Goal: Book appointment/travel/reservation

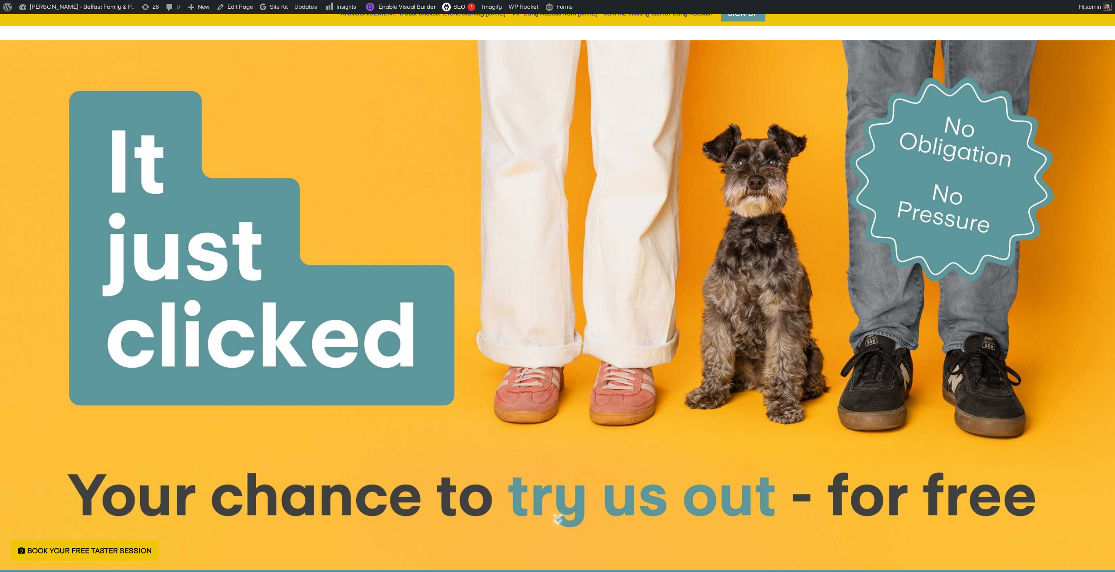
scroll to position [526, 0]
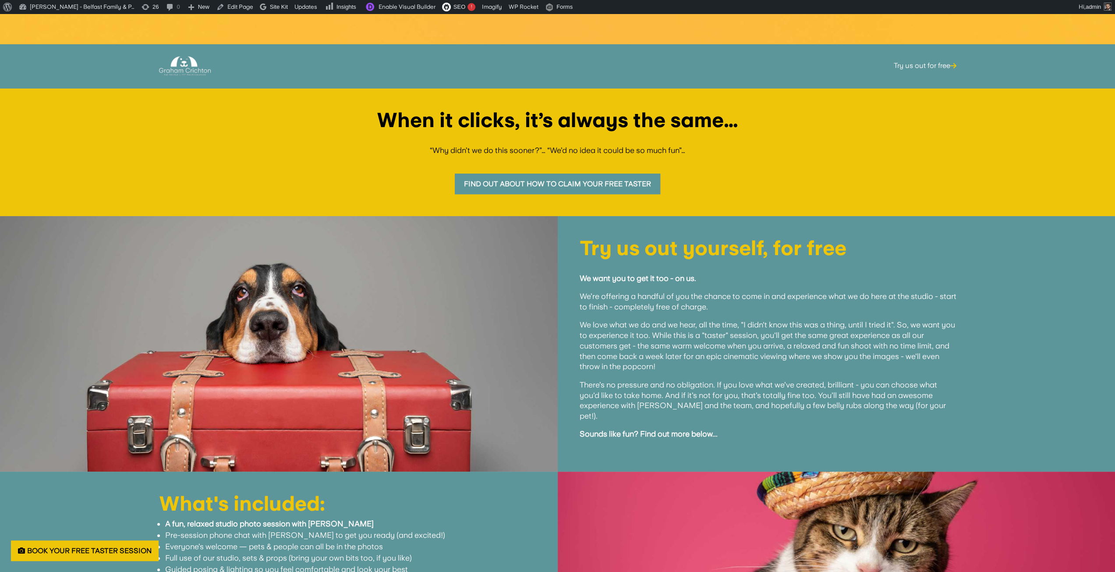
click at [230, 519] on strong "A fun, relaxed studio photo session with [PERSON_NAME]" at bounding box center [269, 523] width 209 height 9
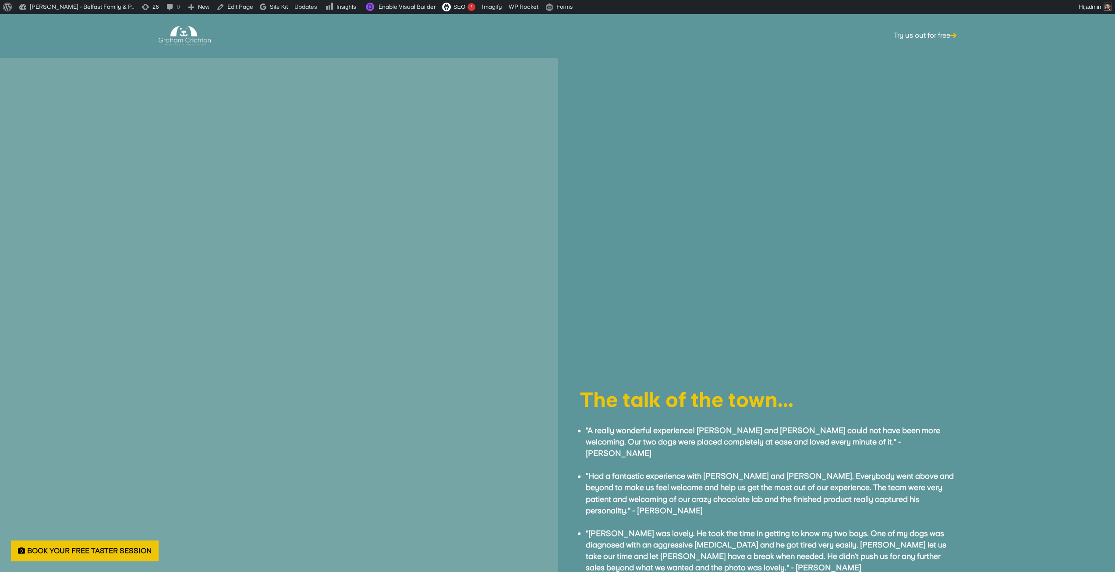
scroll to position [1183, 0]
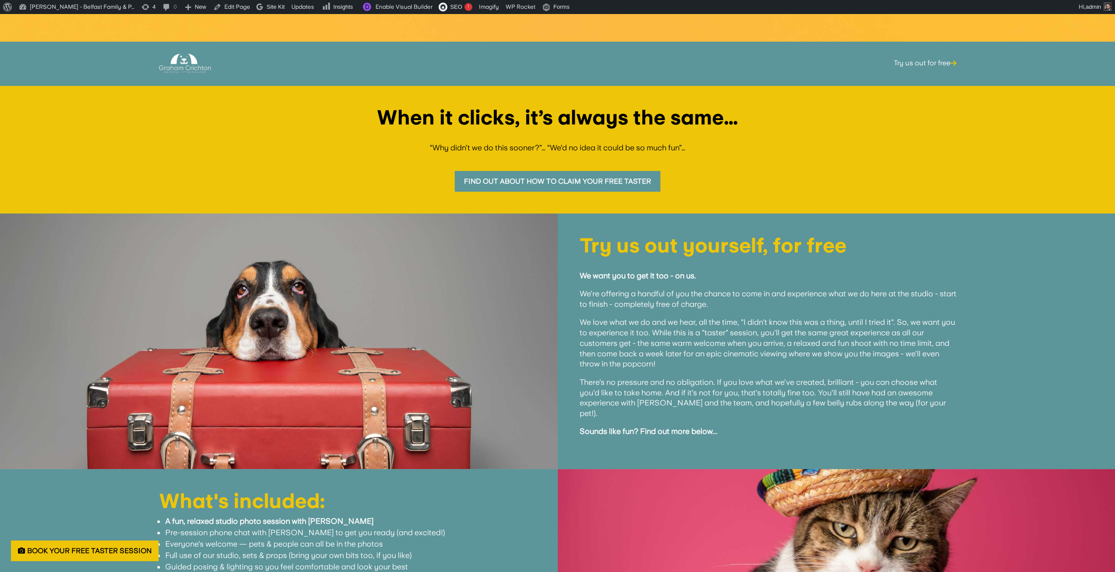
click at [567, 177] on link "Find out about how to claim your free taster" at bounding box center [558, 181] width 206 height 21
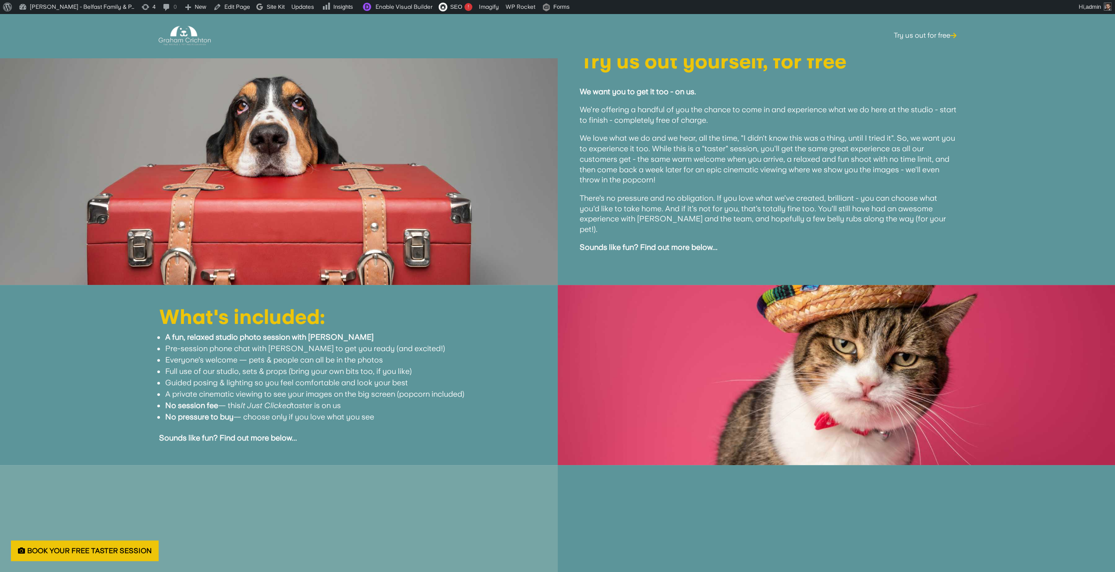
scroll to position [752, 0]
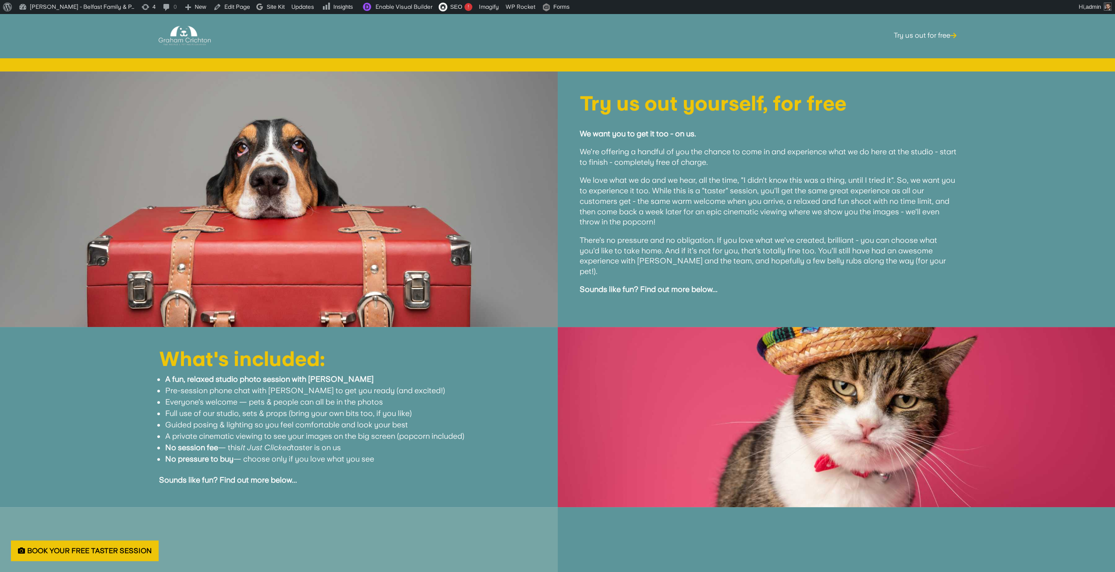
scroll to position [690, 0]
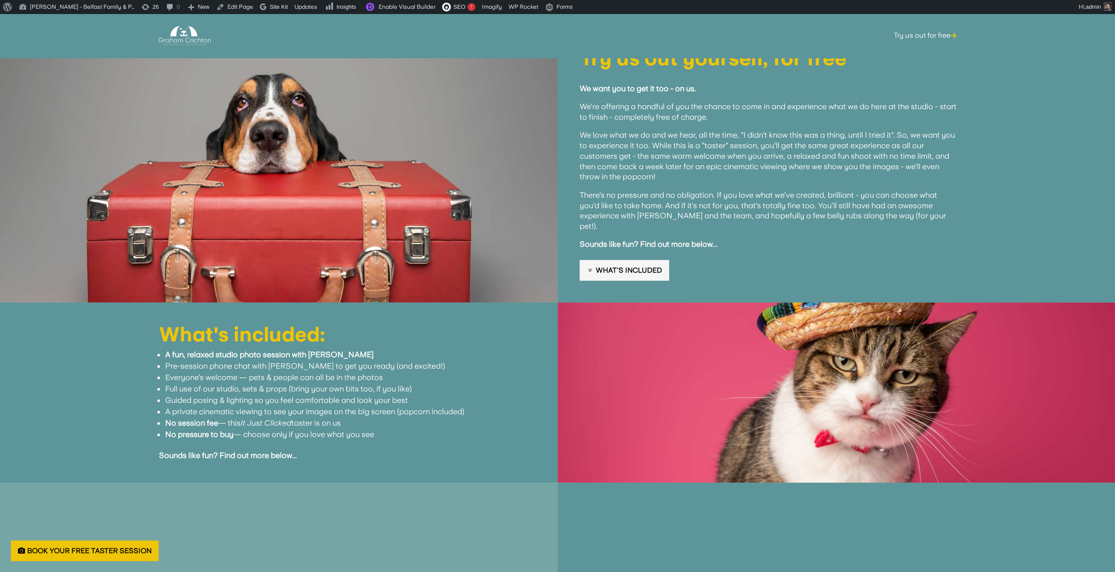
click at [624, 260] on link "What's Included" at bounding box center [624, 270] width 89 height 21
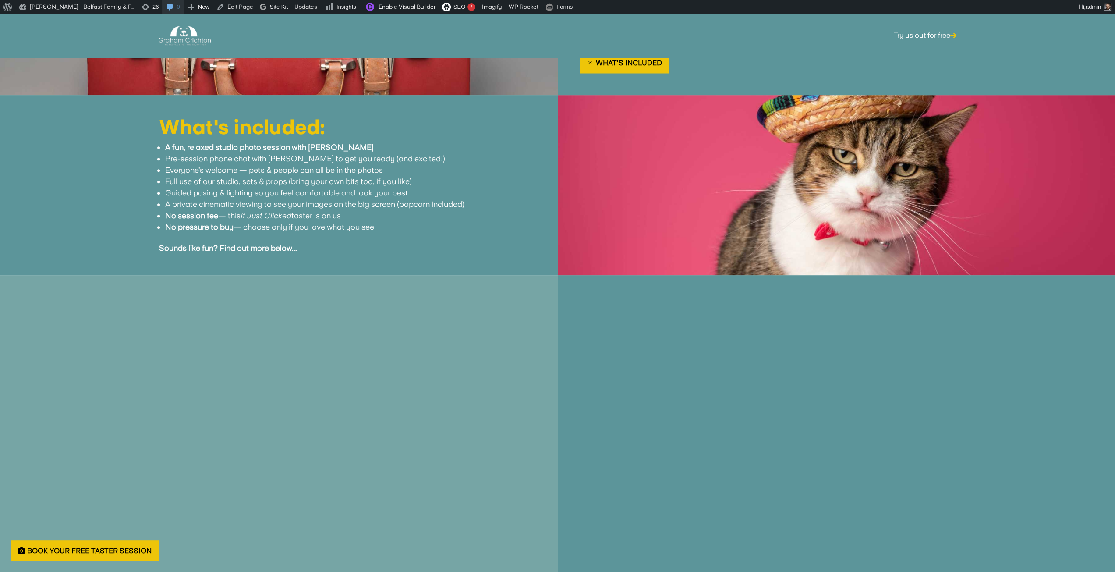
scroll to position [818, 0]
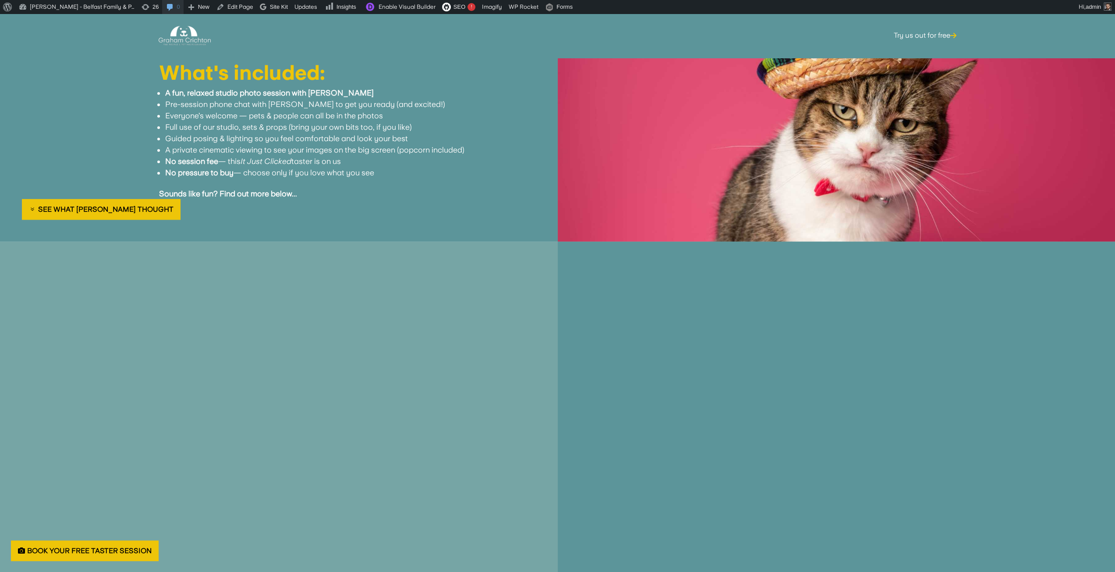
scroll to position [975, 0]
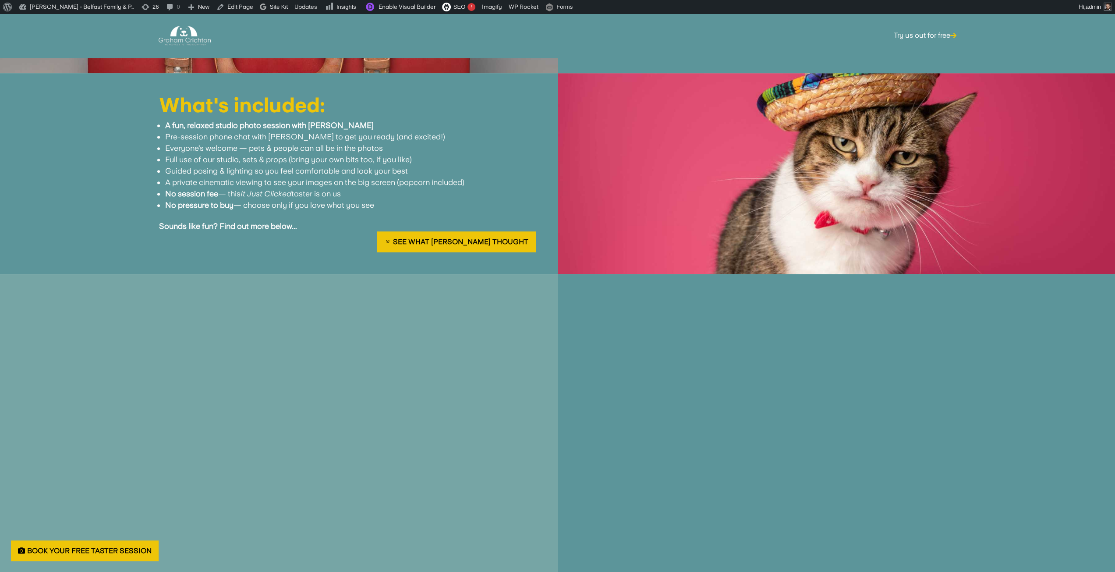
scroll to position [826, 0]
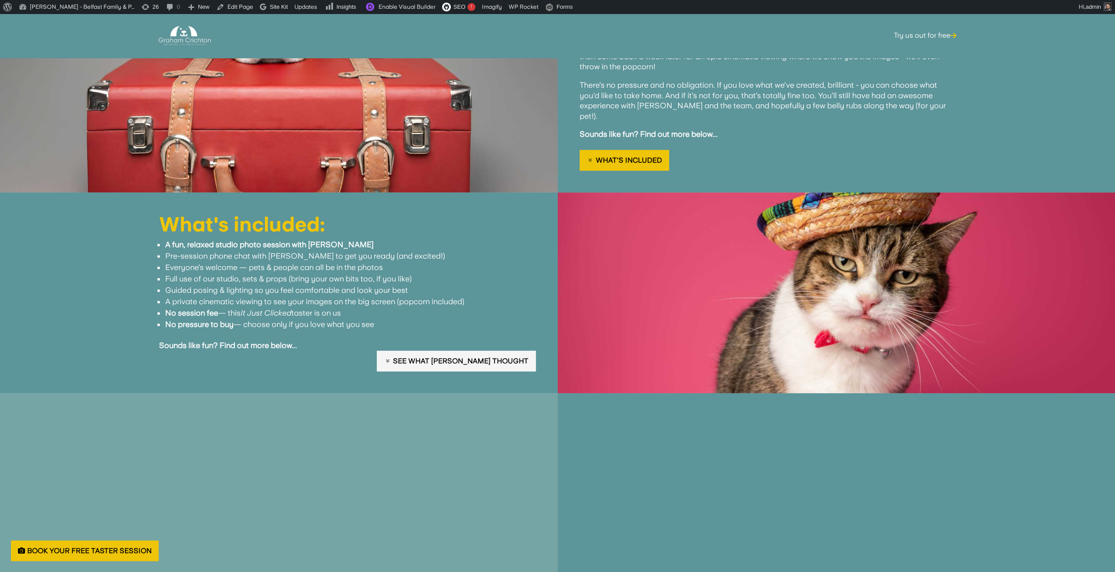
click at [490, 351] on link "See what [PERSON_NAME] thought" at bounding box center [456, 361] width 159 height 21
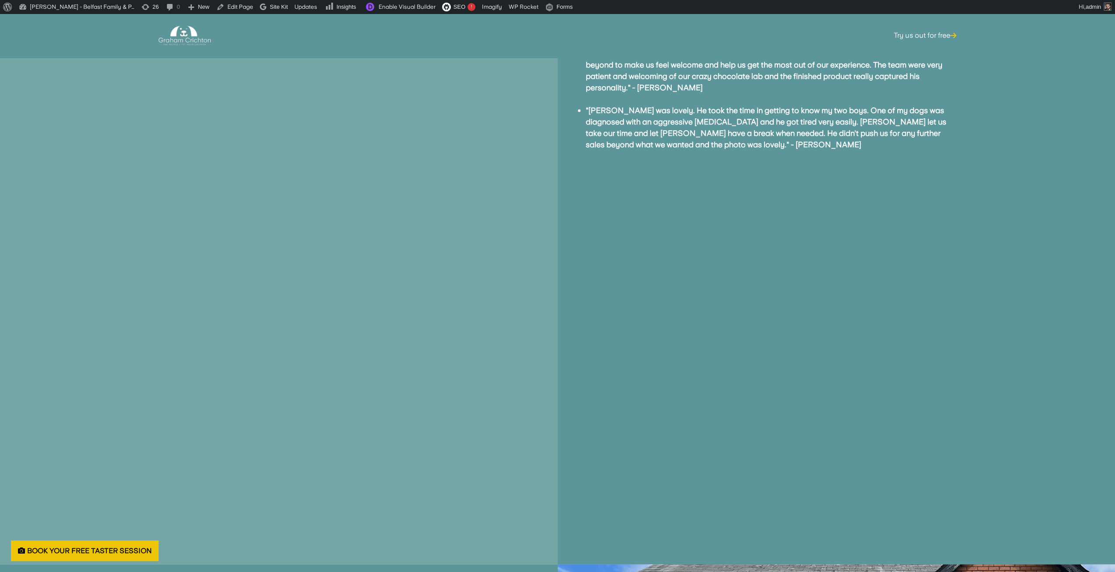
scroll to position [1631, 0]
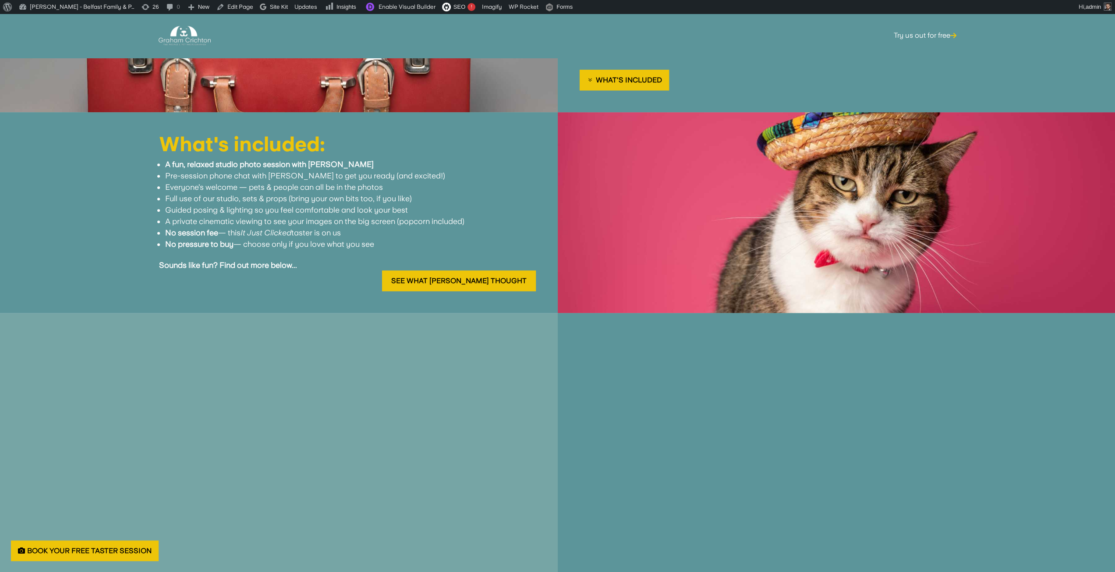
scroll to position [826, 0]
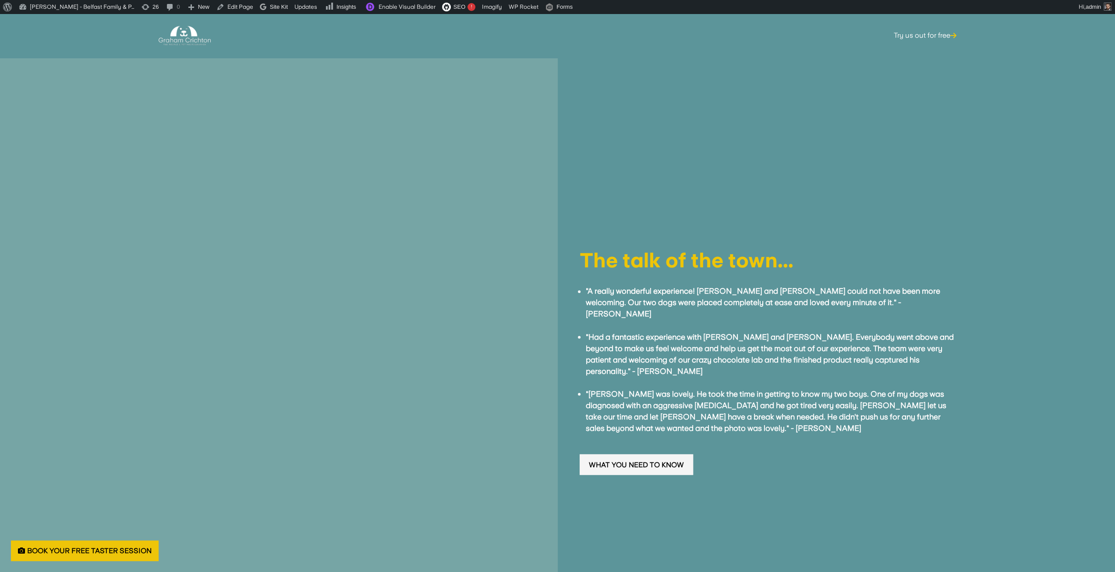
click at [622, 454] on link "What you need to know" at bounding box center [636, 464] width 113 height 21
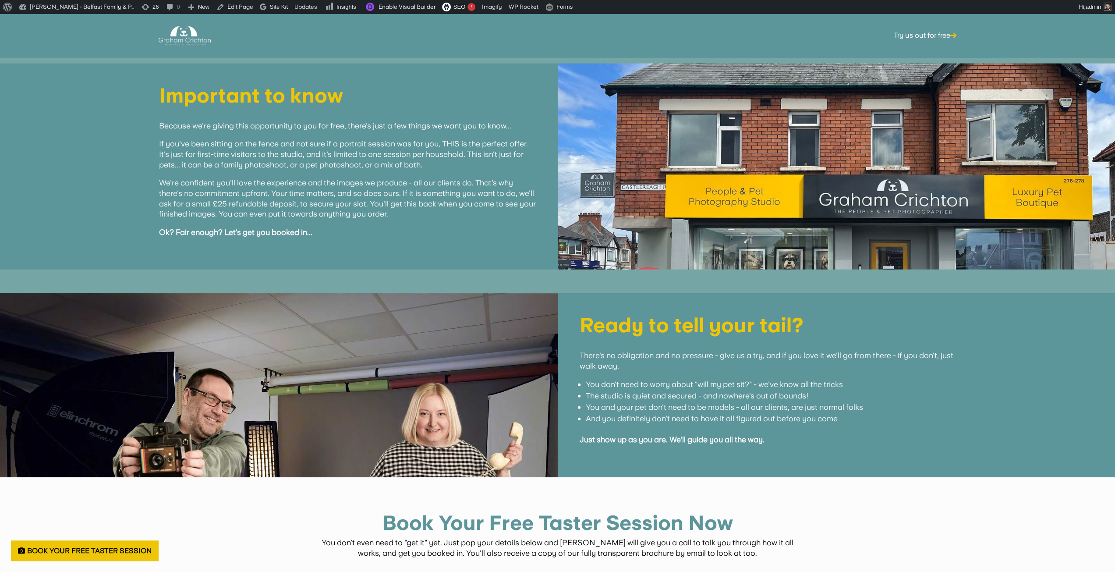
scroll to position [2184, 0]
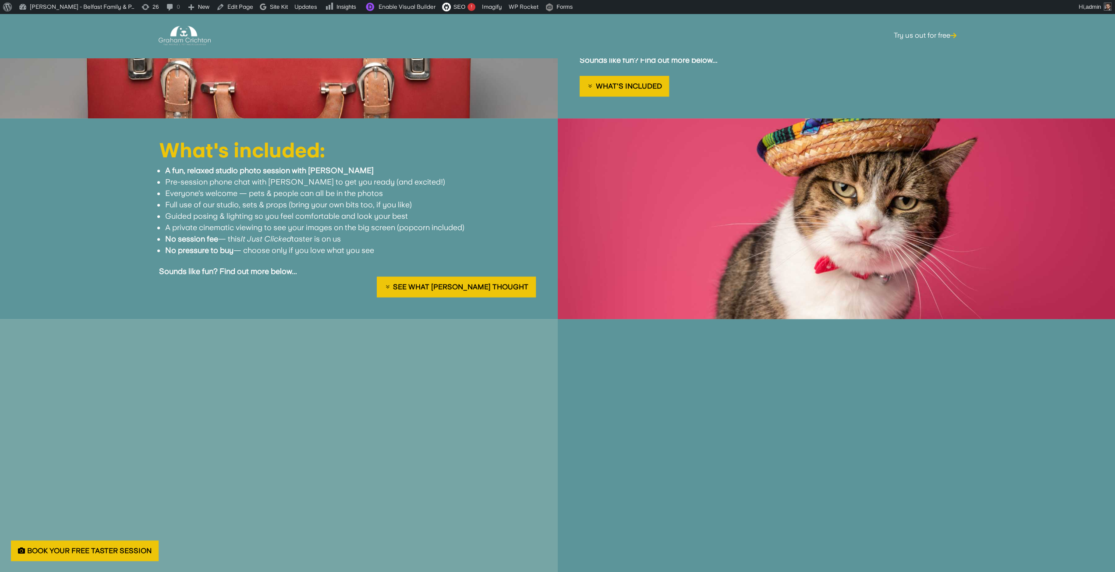
scroll to position [895, 0]
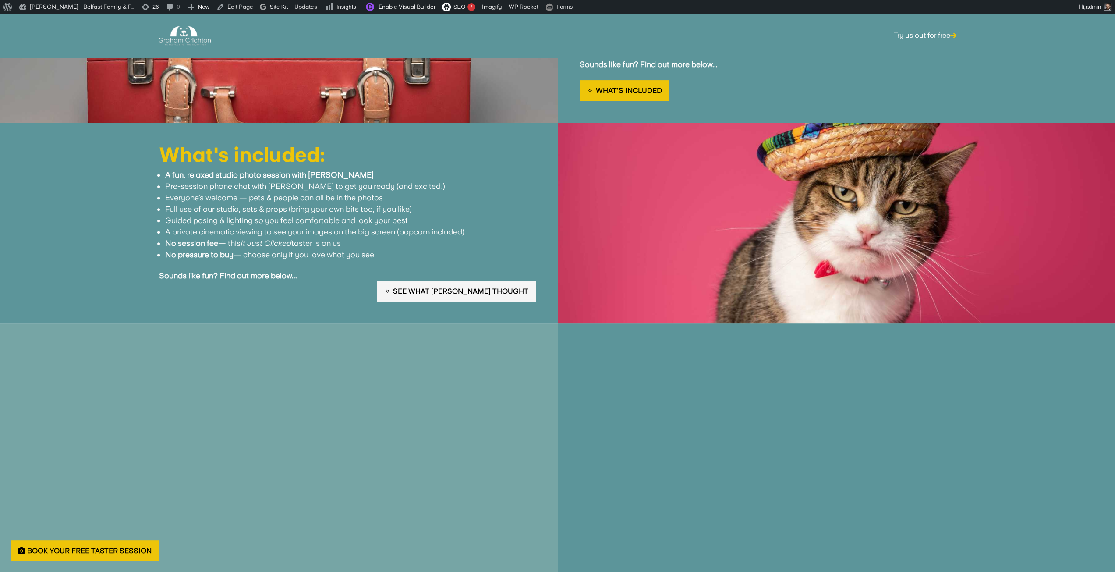
click at [488, 281] on link "See what [PERSON_NAME] thought" at bounding box center [456, 291] width 159 height 21
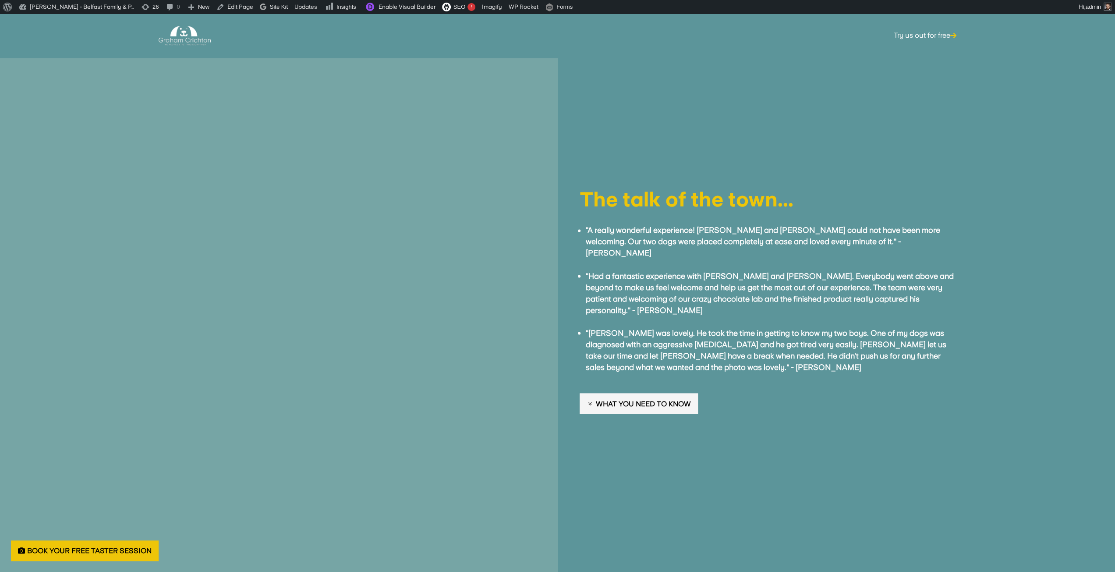
click at [610, 393] on link "What you need to know" at bounding box center [639, 403] width 118 height 21
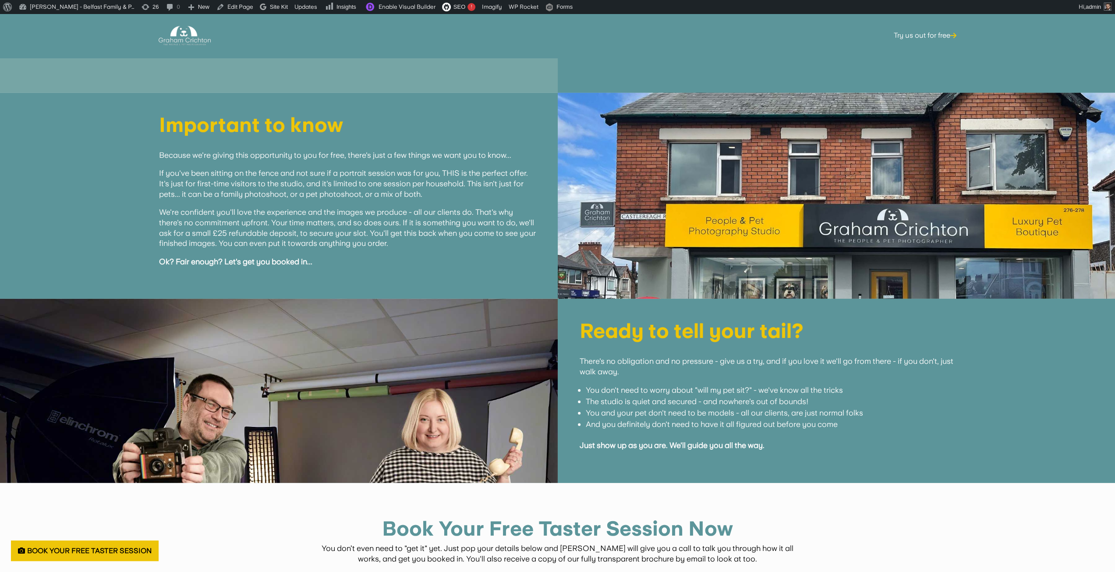
scroll to position [2096, 0]
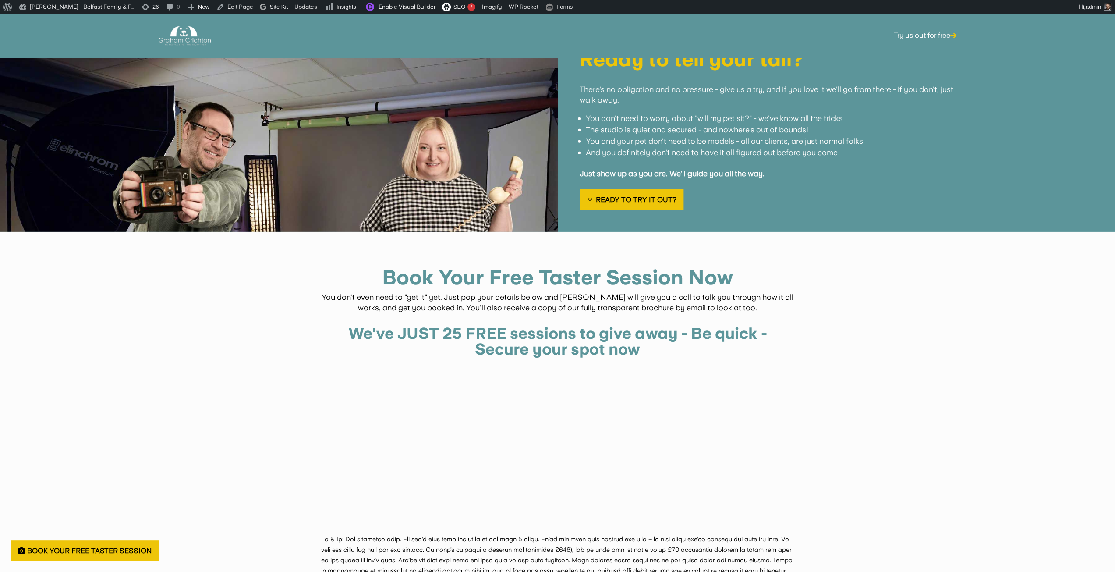
scroll to position [2411, 0]
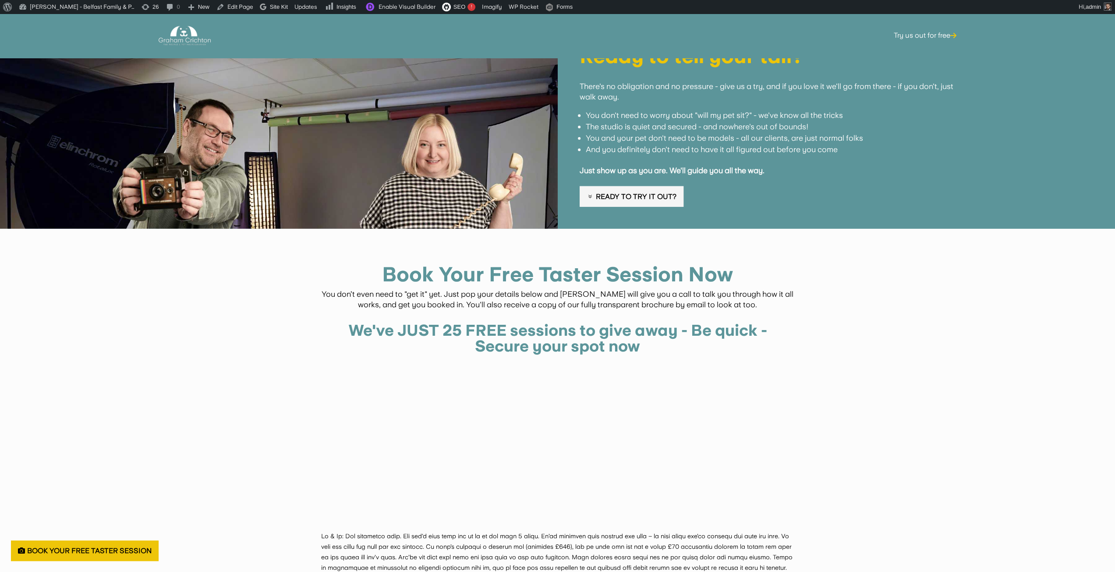
click at [627, 190] on link "Ready to try it out?" at bounding box center [632, 196] width 104 height 21
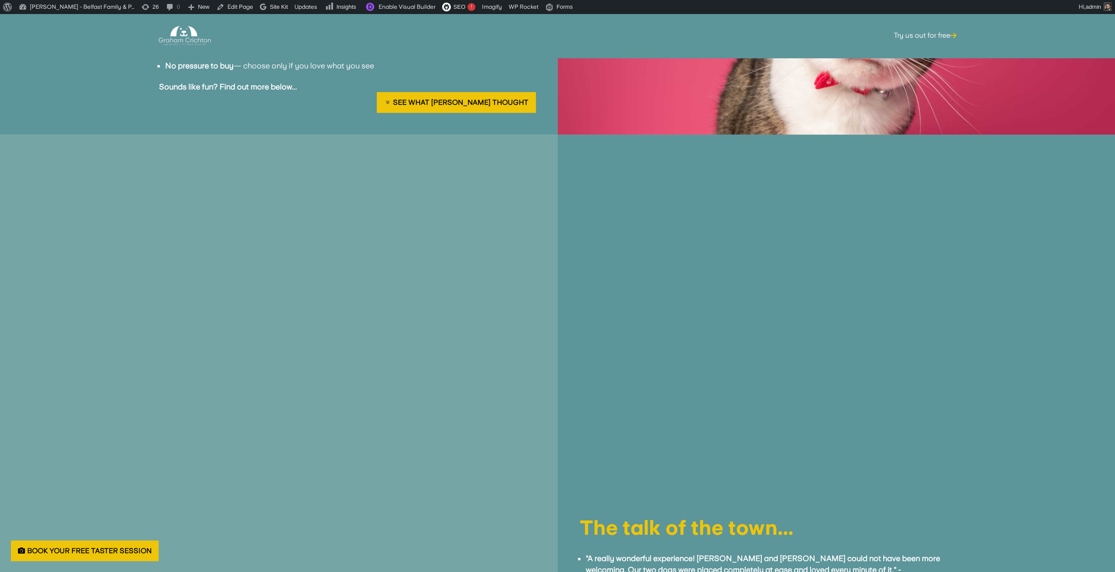
scroll to position [1081, 0]
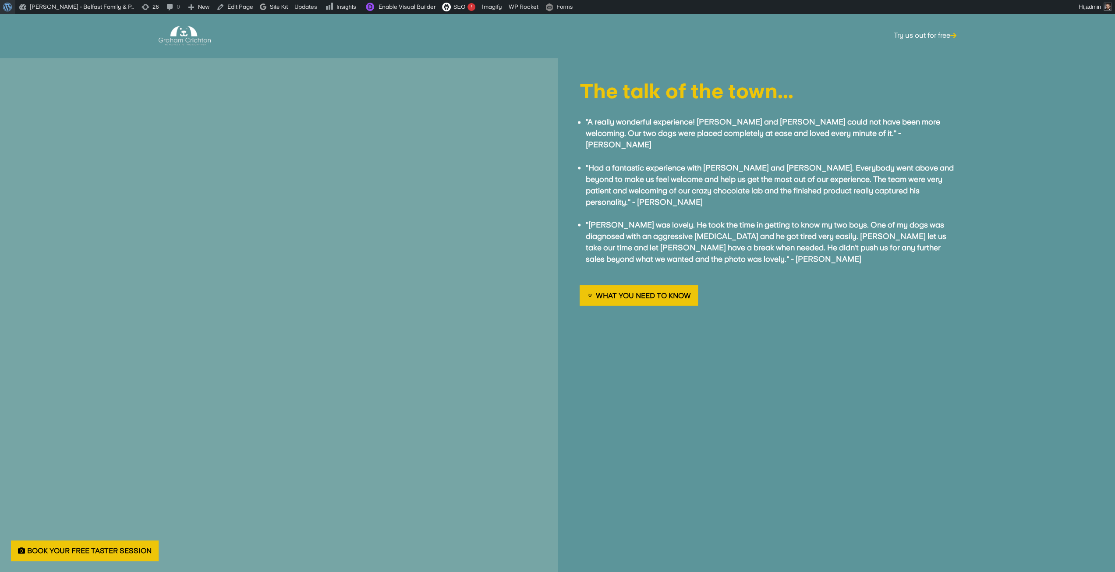
scroll to position [1458, 0]
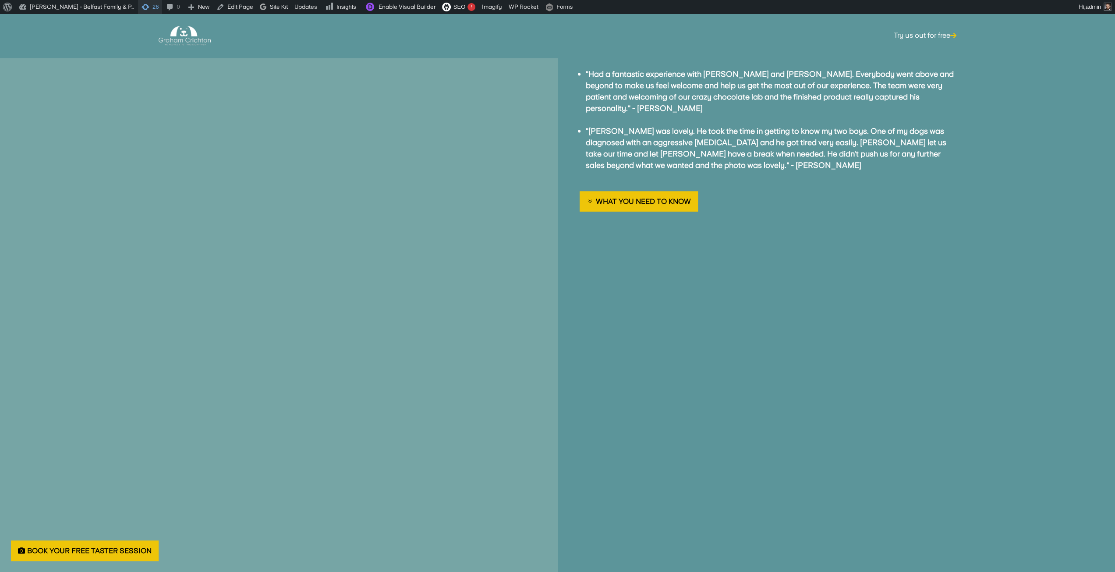
scroll to position [1616, 0]
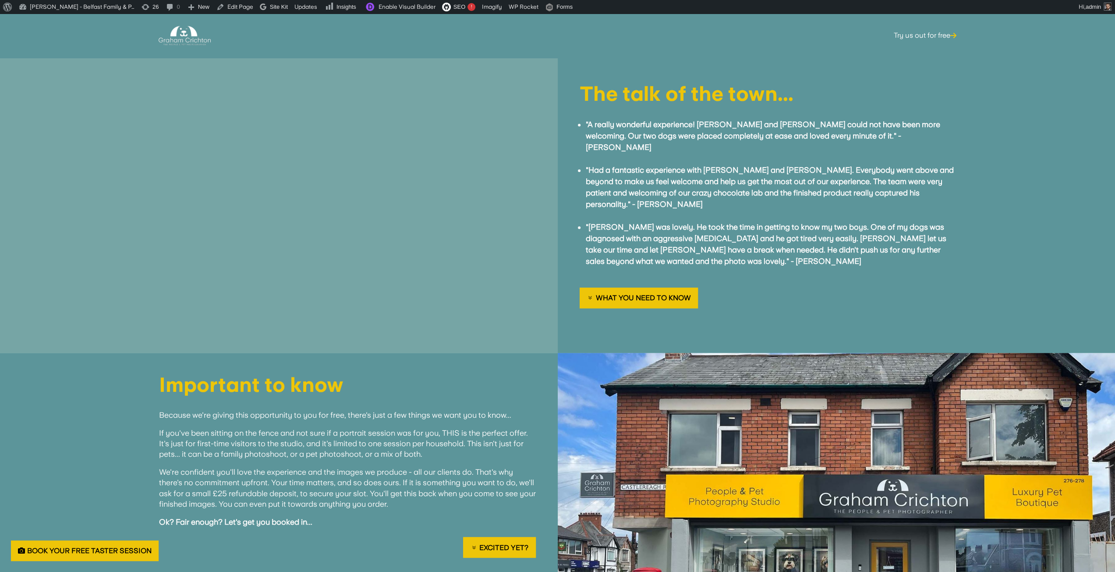
scroll to position [1106, 0]
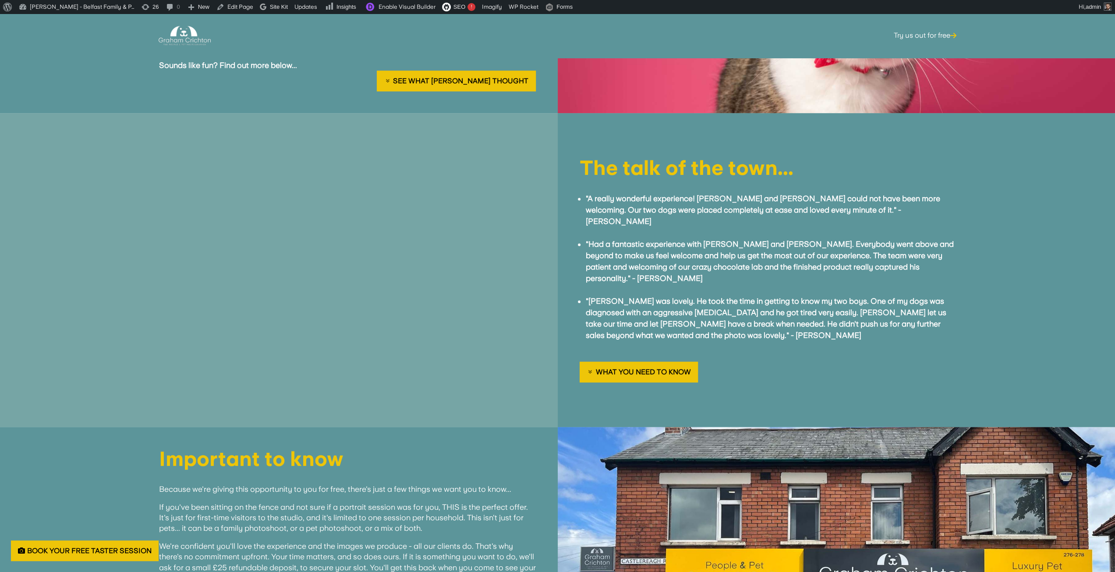
click at [744, 239] on strong ""Had a fantastic experience with [PERSON_NAME] and [PERSON_NAME]. Everybody wen…" at bounding box center [770, 260] width 368 height 43
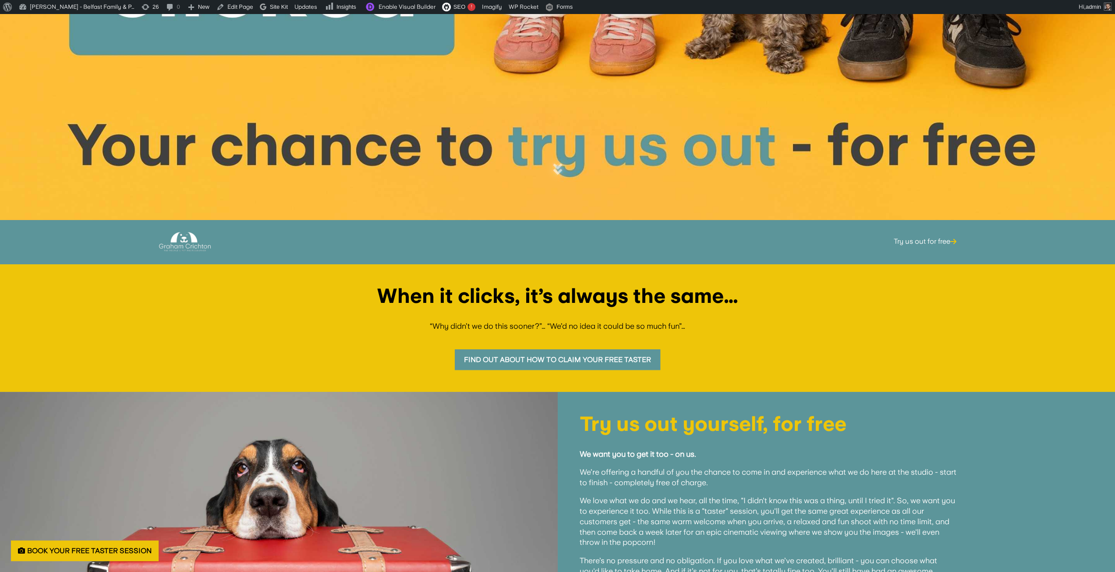
scroll to position [351, 0]
click at [89, 553] on link "Book Your Free Taster Session" at bounding box center [85, 550] width 148 height 21
